Goal: Find specific page/section: Find specific page/section

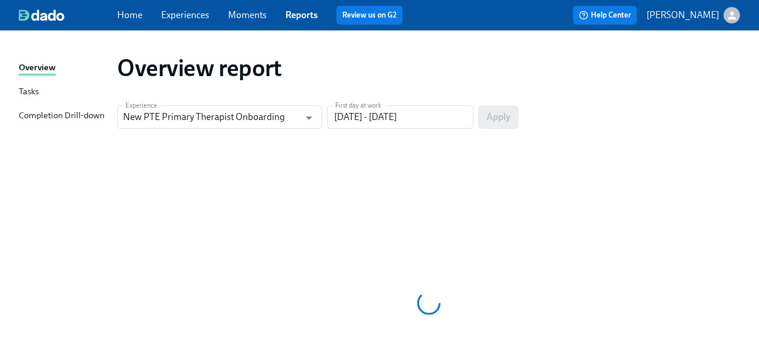
click at [117, 19] on link "Home" at bounding box center [129, 14] width 25 height 11
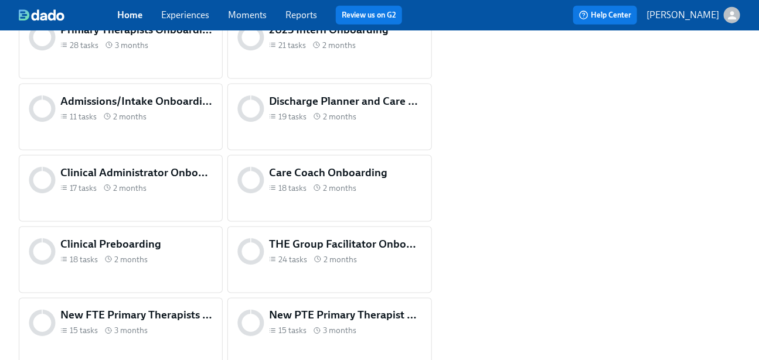
scroll to position [641, 0]
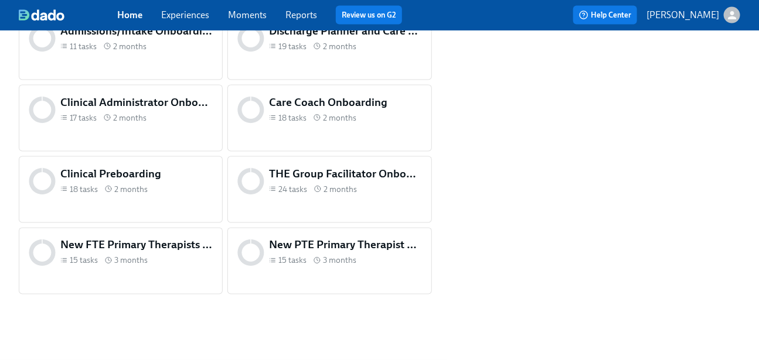
click at [308, 195] on div "THE Group Facilitator Onboarding 24 tasks 2 months" at bounding box center [346, 182] width 158 height 36
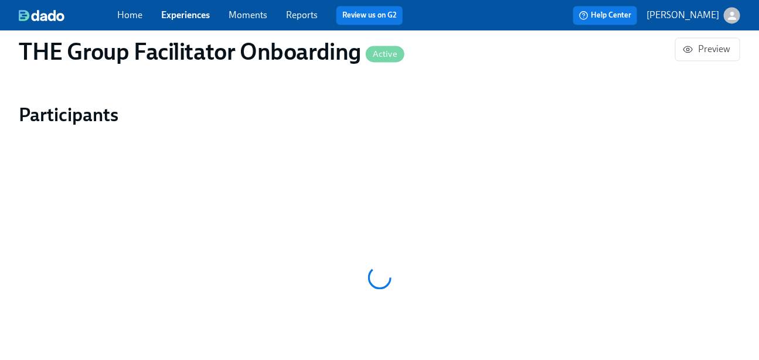
scroll to position [1024, 0]
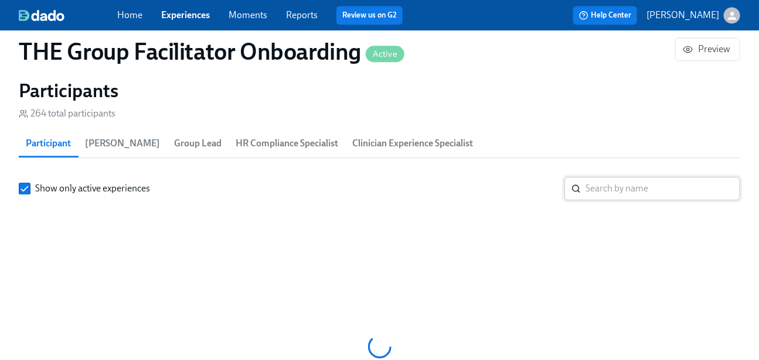
click at [663, 177] on input "search" at bounding box center [662, 188] width 155 height 23
click at [628, 177] on input "search" at bounding box center [662, 188] width 155 height 23
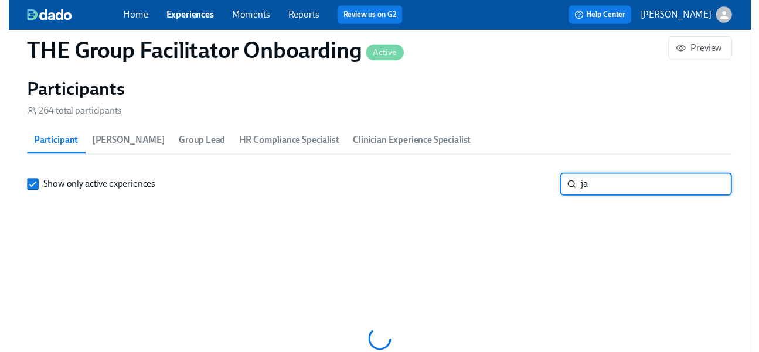
scroll to position [1064, 0]
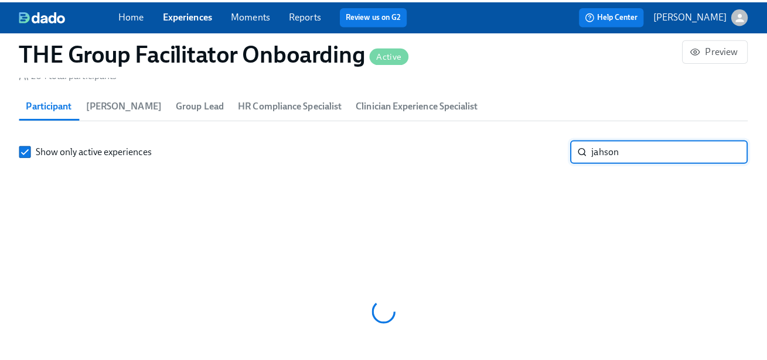
scroll to position [0, 15737]
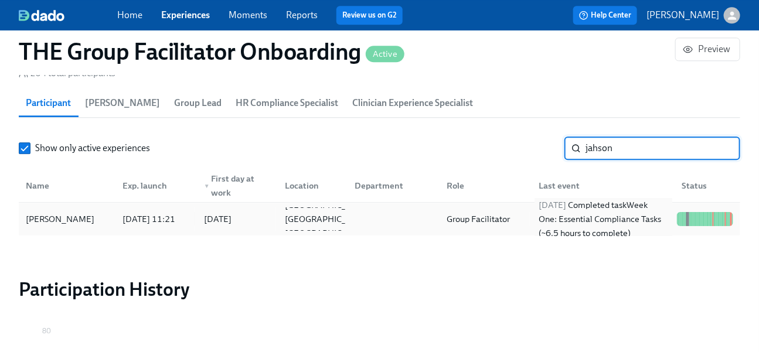
type input "jahson"
click at [547, 224] on div "[DATE] Completed task Week One: Essential Compliance Tasks (~6.5 hours to compl…" at bounding box center [603, 219] width 138 height 42
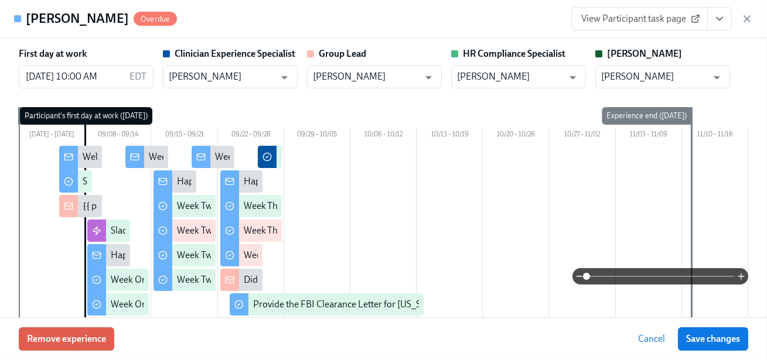
click at [720, 20] on icon "View task page" at bounding box center [720, 19] width 12 height 12
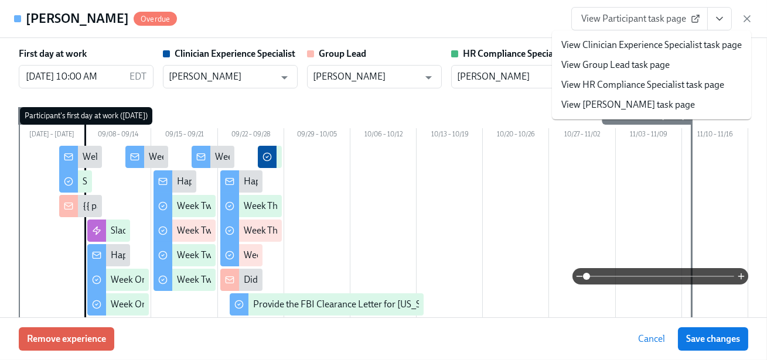
click at [705, 83] on link "View HR Compliance Specialist task page" at bounding box center [642, 85] width 163 height 13
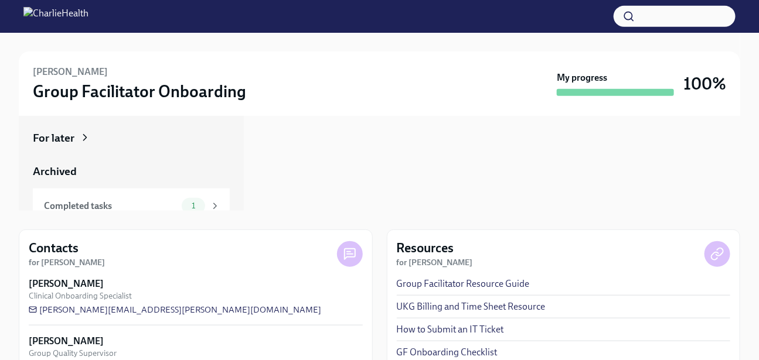
click at [76, 134] on div "For later" at bounding box center [131, 138] width 197 height 15
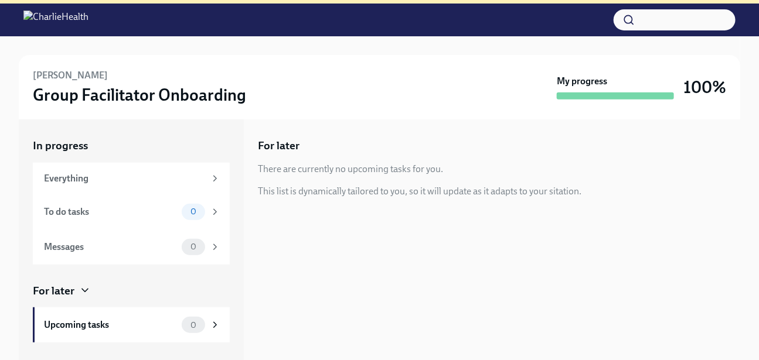
scroll to position [8, 0]
